Goal: Find contact information: Find contact information

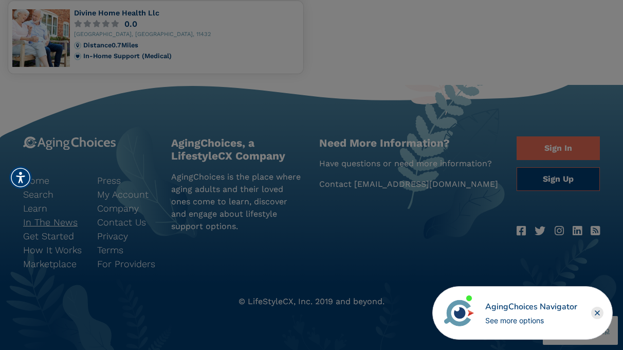
scroll to position [1078, 0]
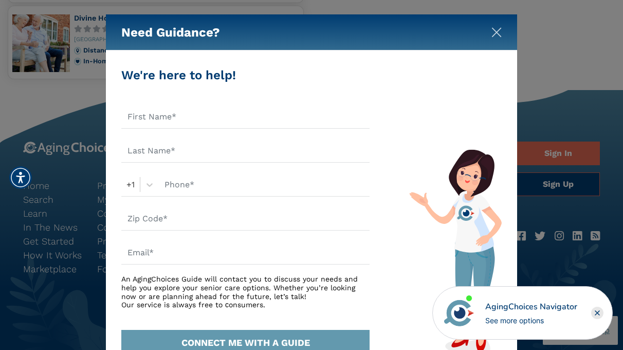
click at [492, 33] on img "Close" at bounding box center [497, 32] width 10 height 10
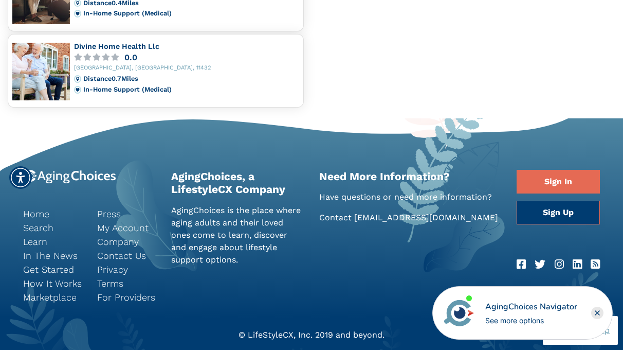
scroll to position [1049, 0]
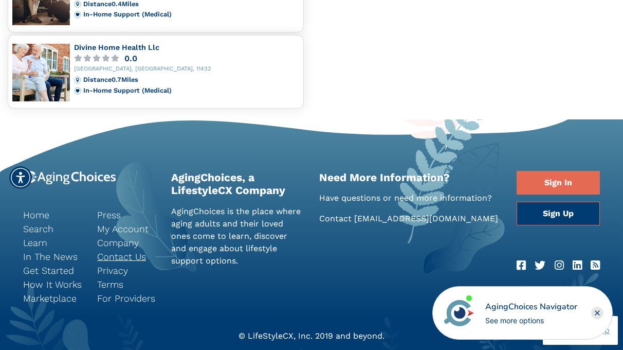
click at [120, 253] on link "Contact Us" at bounding box center [126, 256] width 59 height 14
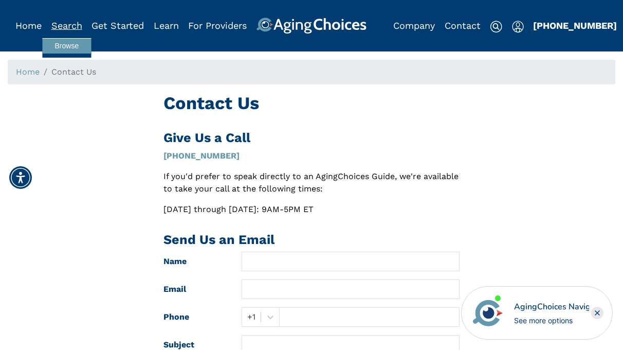
click at [64, 22] on link "Search" at bounding box center [66, 25] width 31 height 11
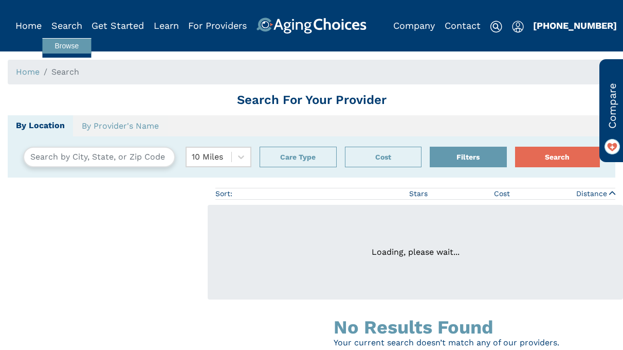
type input "Bellerose, New York, USA 11426"
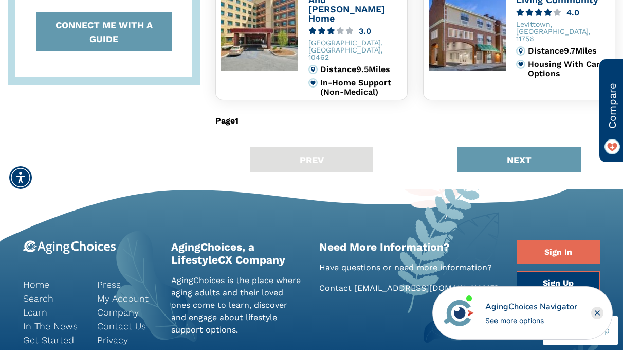
scroll to position [894, 0]
